Goal: Check status

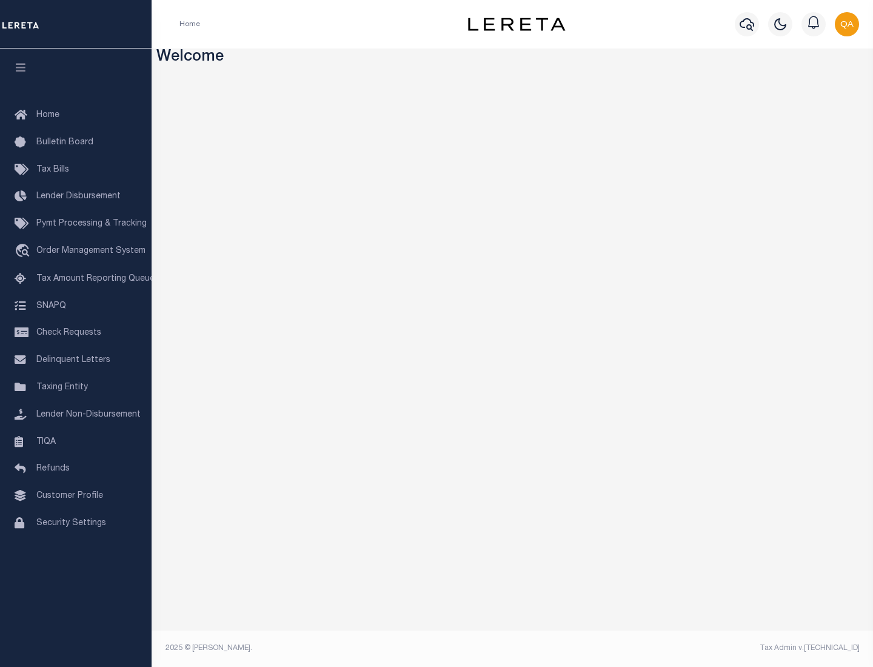
click at [76, 333] on span "Check Requests" at bounding box center [68, 333] width 65 height 8
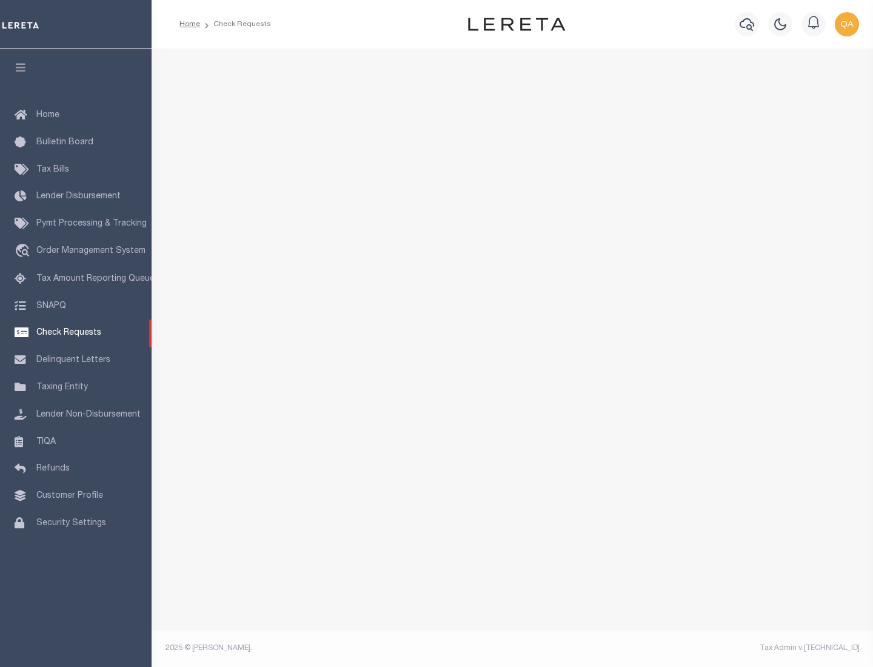
select select "50"
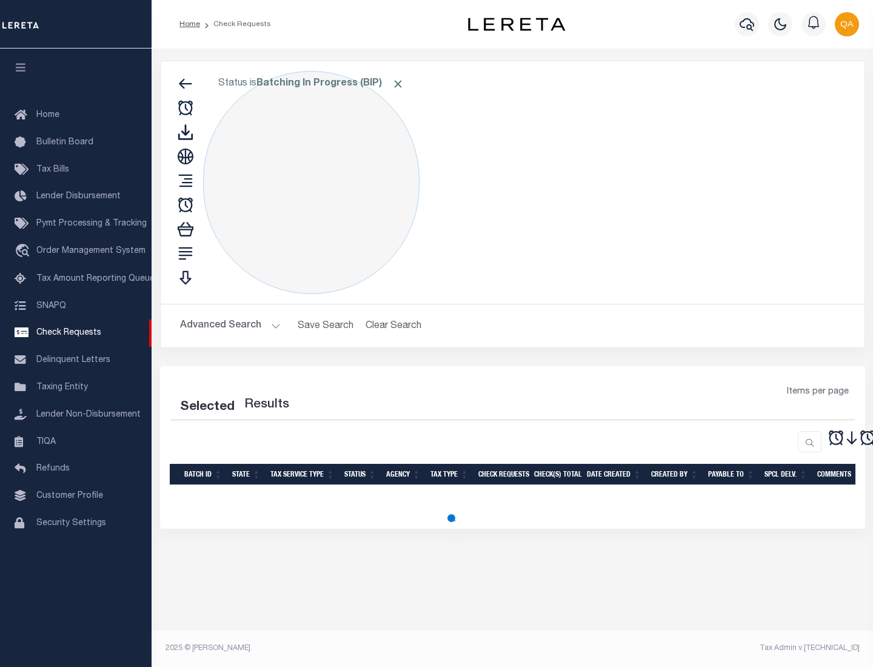
select select "50"
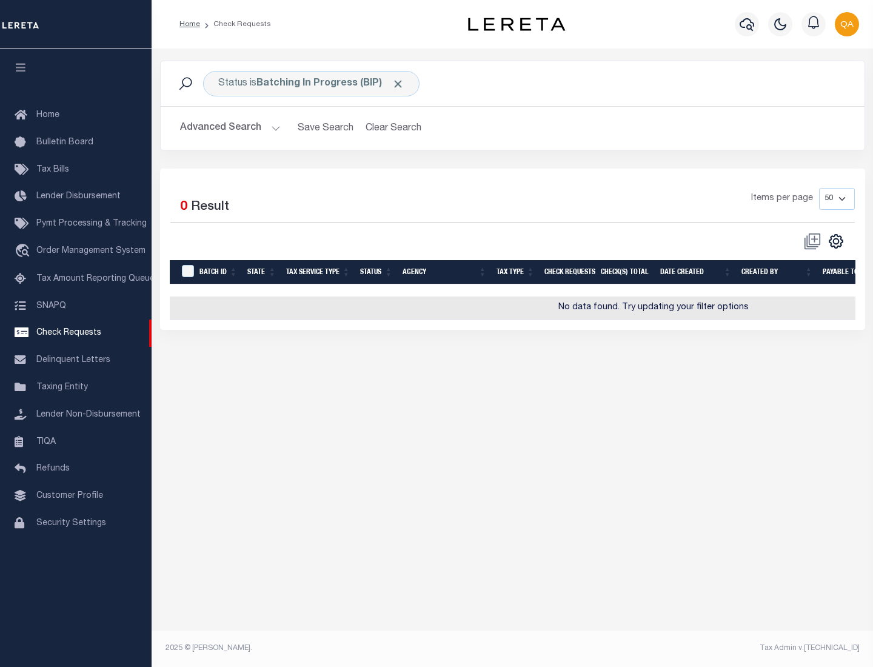
click at [398, 84] on span "Click to Remove" at bounding box center [398, 84] width 13 height 13
